Goal: Transaction & Acquisition: Book appointment/travel/reservation

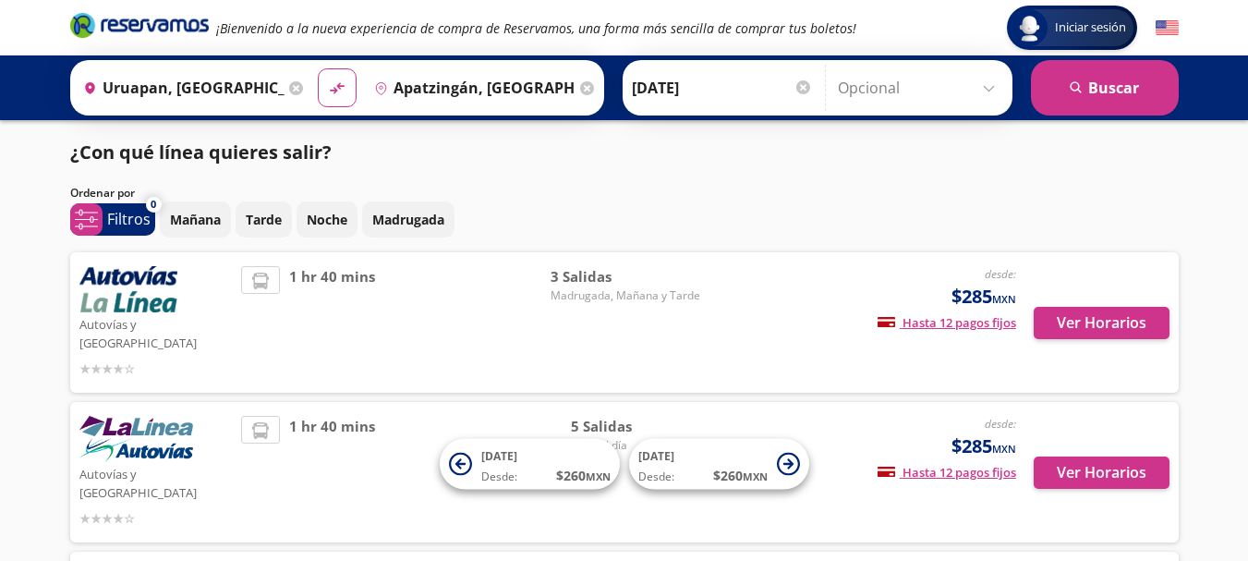
click at [0, 321] on div "Iniciar sesión Iniciar sesión ¡Bienvenido a la nueva experiencia de compra de R…" at bounding box center [624, 383] width 1248 height 766
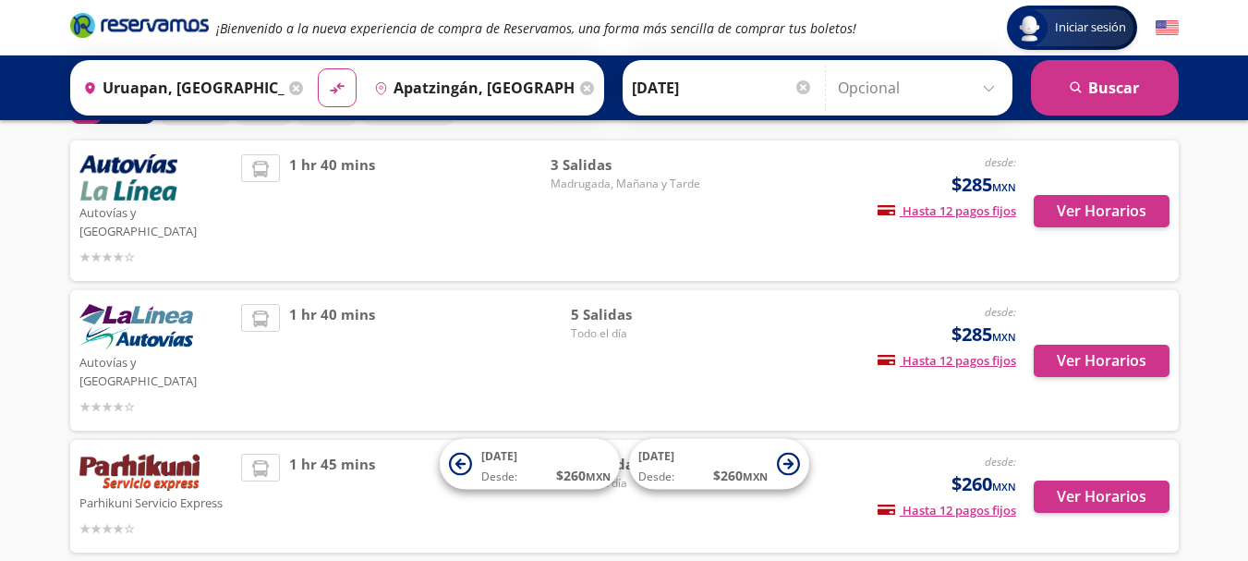
scroll to position [154, 0]
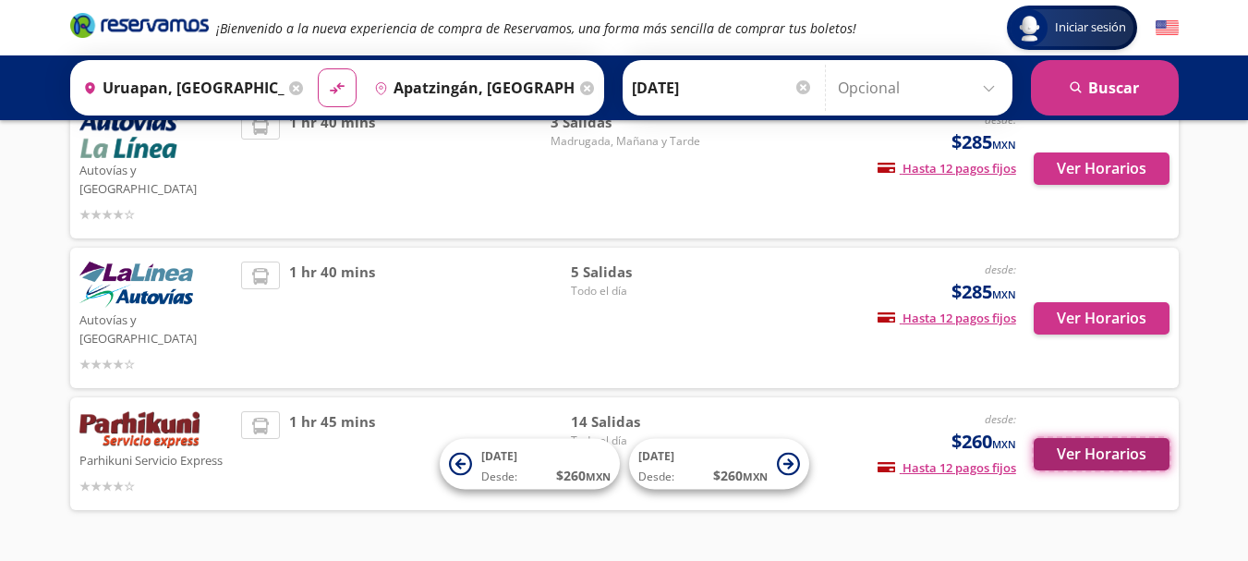
click at [1104, 438] on button "Ver Horarios" at bounding box center [1101, 454] width 136 height 32
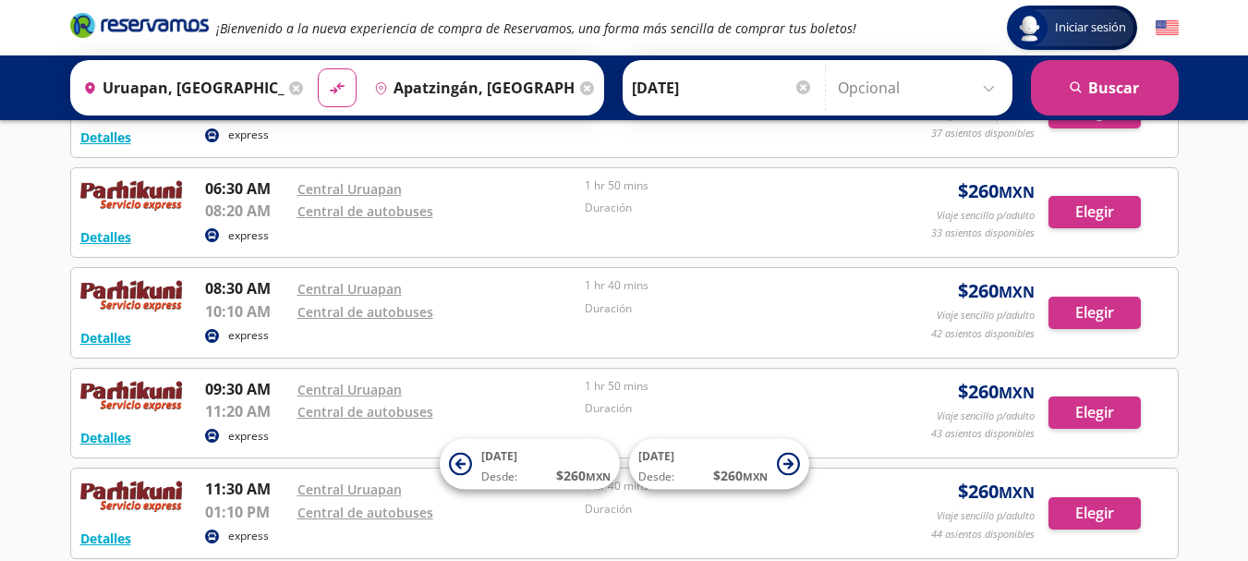
scroll to position [308, 0]
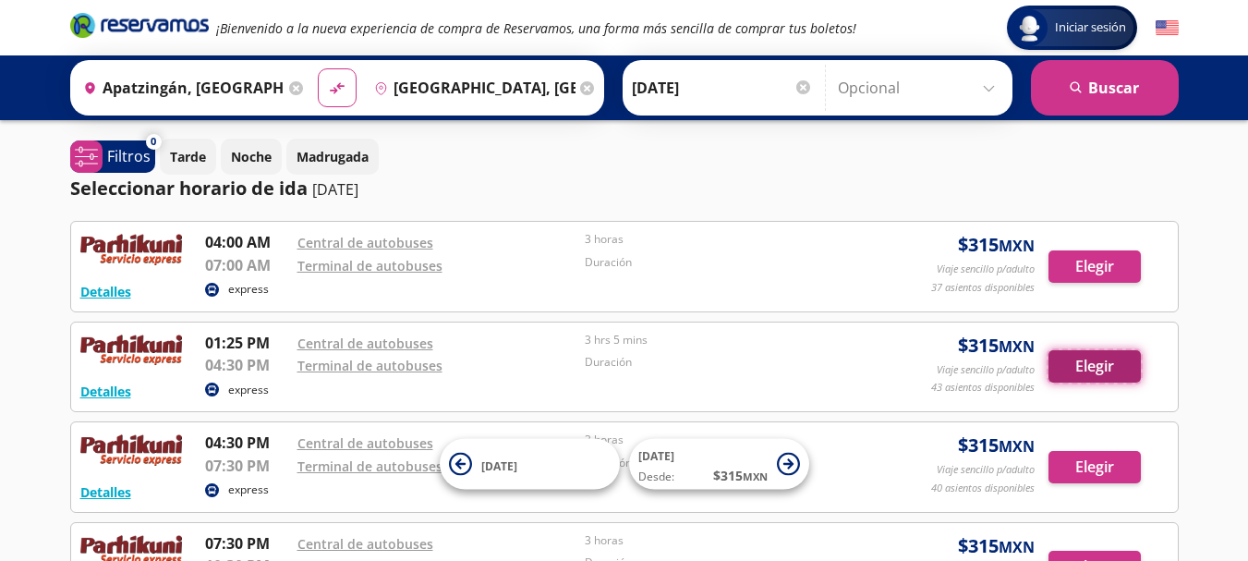
click at [1095, 370] on button "Elegir" at bounding box center [1094, 366] width 92 height 32
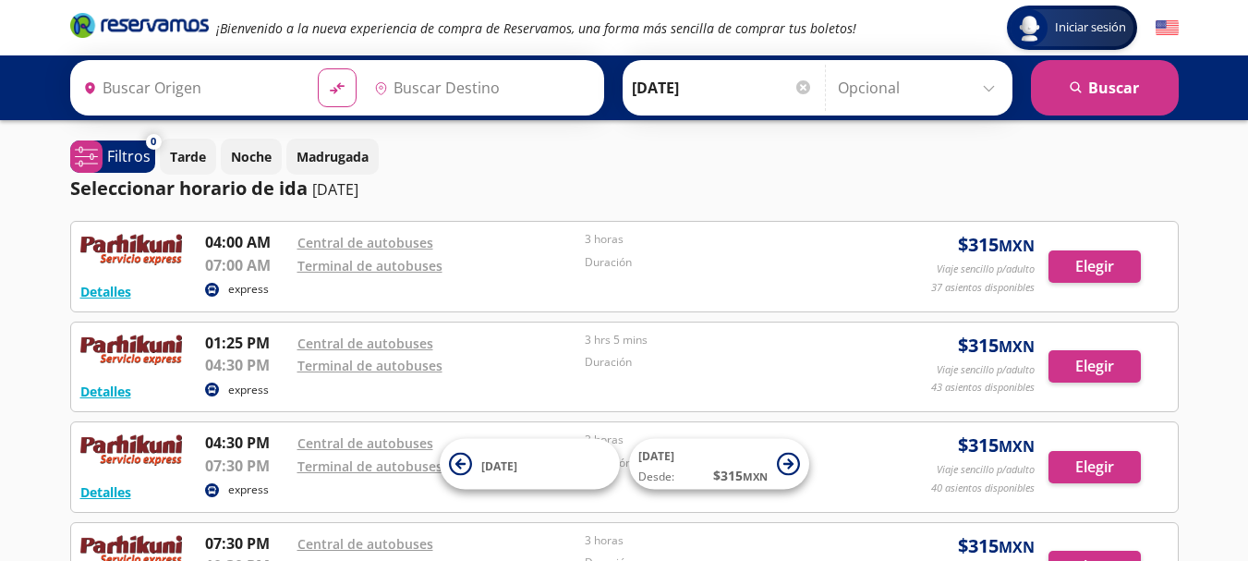
type input "Apatzingán, [GEOGRAPHIC_DATA]"
type input "[GEOGRAPHIC_DATA], [GEOGRAPHIC_DATA]"
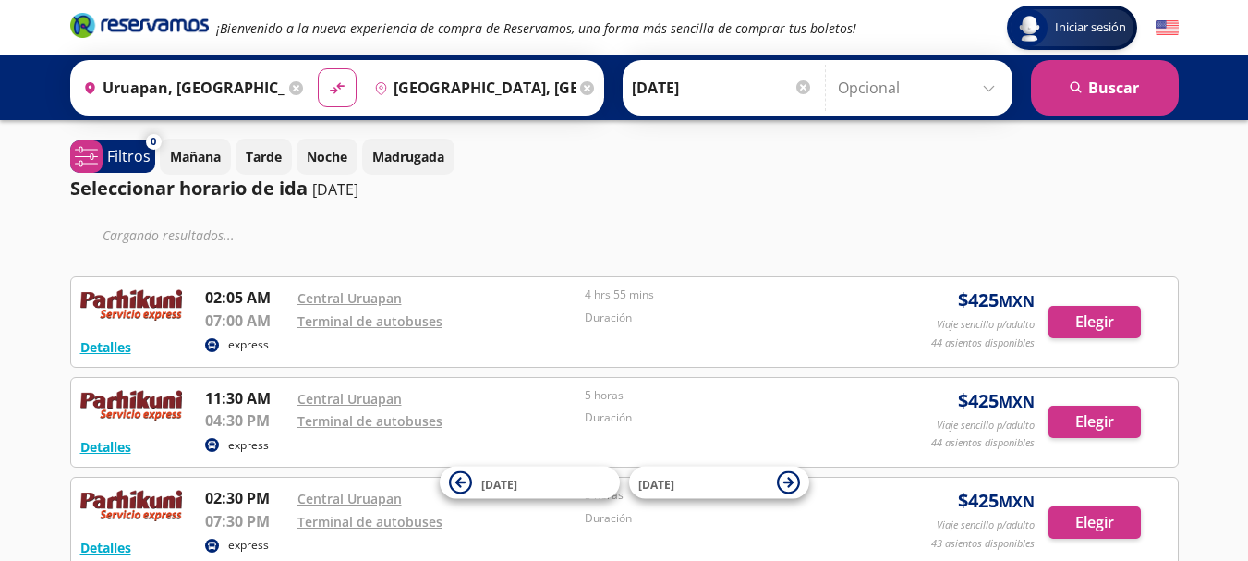
scroll to position [154, 0]
